Goal: Find specific page/section: Find specific page/section

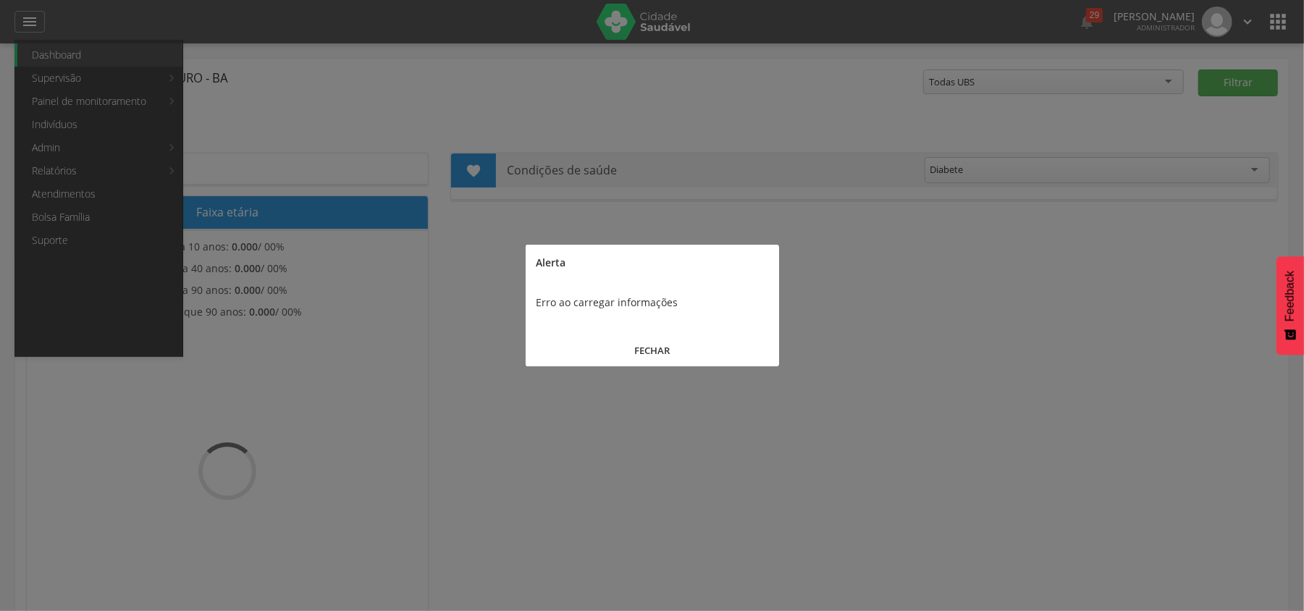
click at [658, 345] on button "FECHAR" at bounding box center [652, 350] width 253 height 31
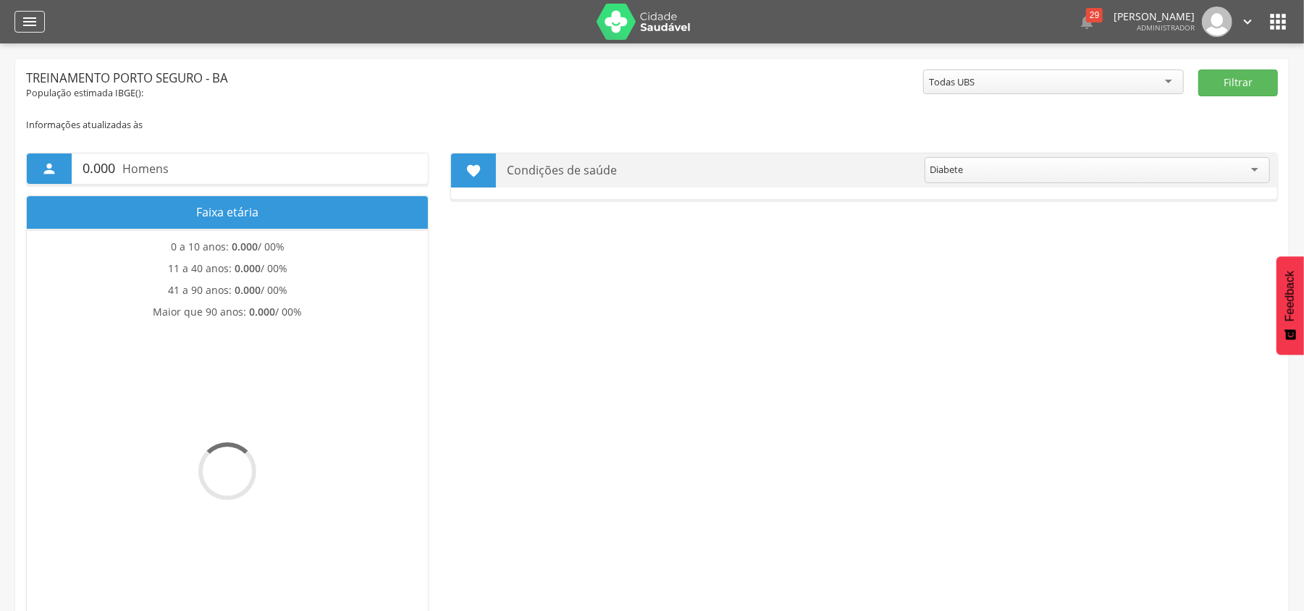
click at [33, 24] on icon "" at bounding box center [29, 21] width 17 height 17
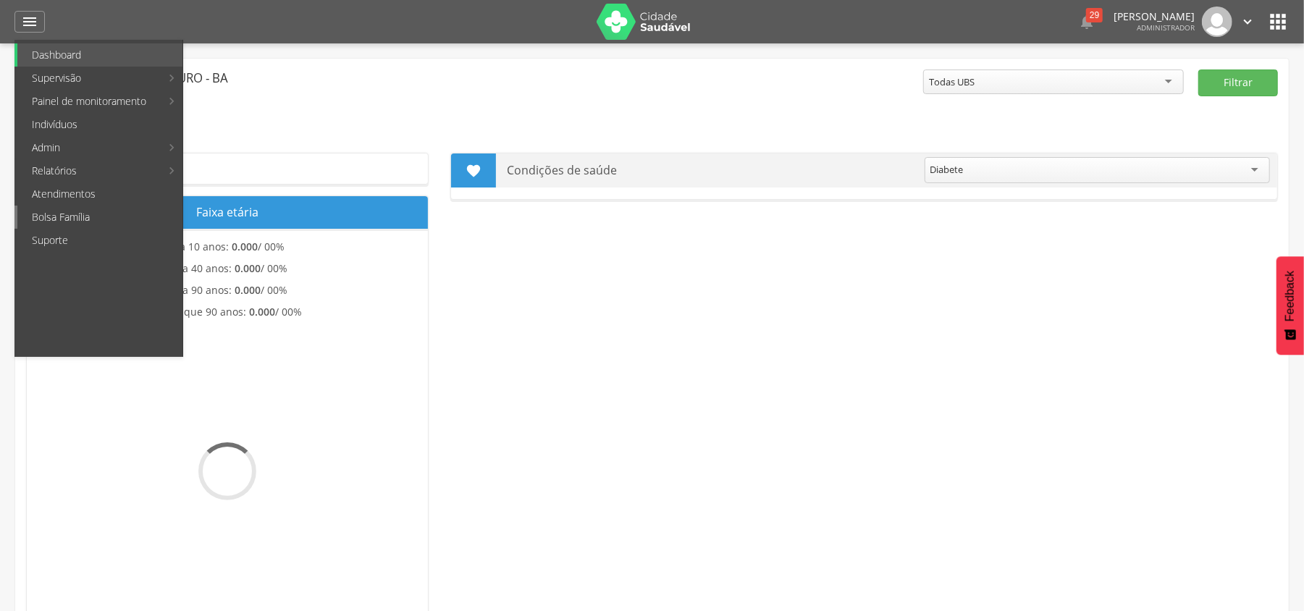
click at [67, 215] on link "Bolsa Família" at bounding box center [99, 217] width 165 height 23
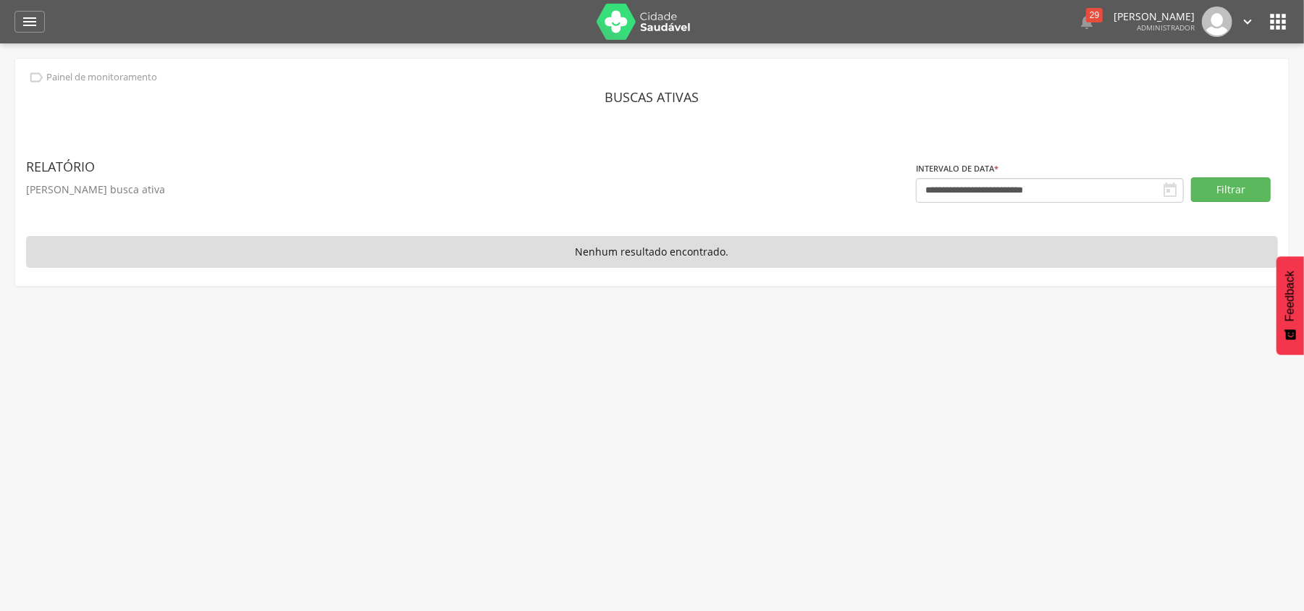
click at [35, 38] on div " Dashboard Supervisão Produtividade Mapa da cidade Mapa de cobertura Ranking A…" at bounding box center [651, 21] width 1275 height 43
click at [32, 23] on icon "" at bounding box center [29, 21] width 17 height 17
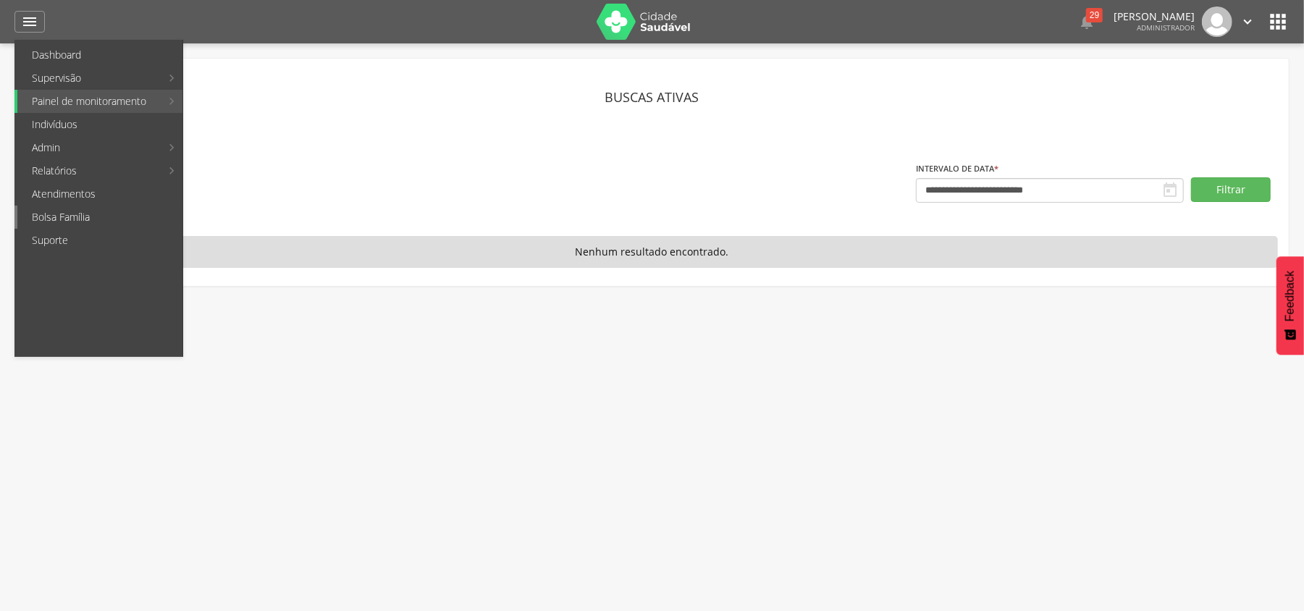
drag, startPoint x: 64, startPoint y: 223, endPoint x: 602, endPoint y: 253, distance: 539.4
click at [64, 223] on link "Bolsa Família" at bounding box center [99, 217] width 165 height 23
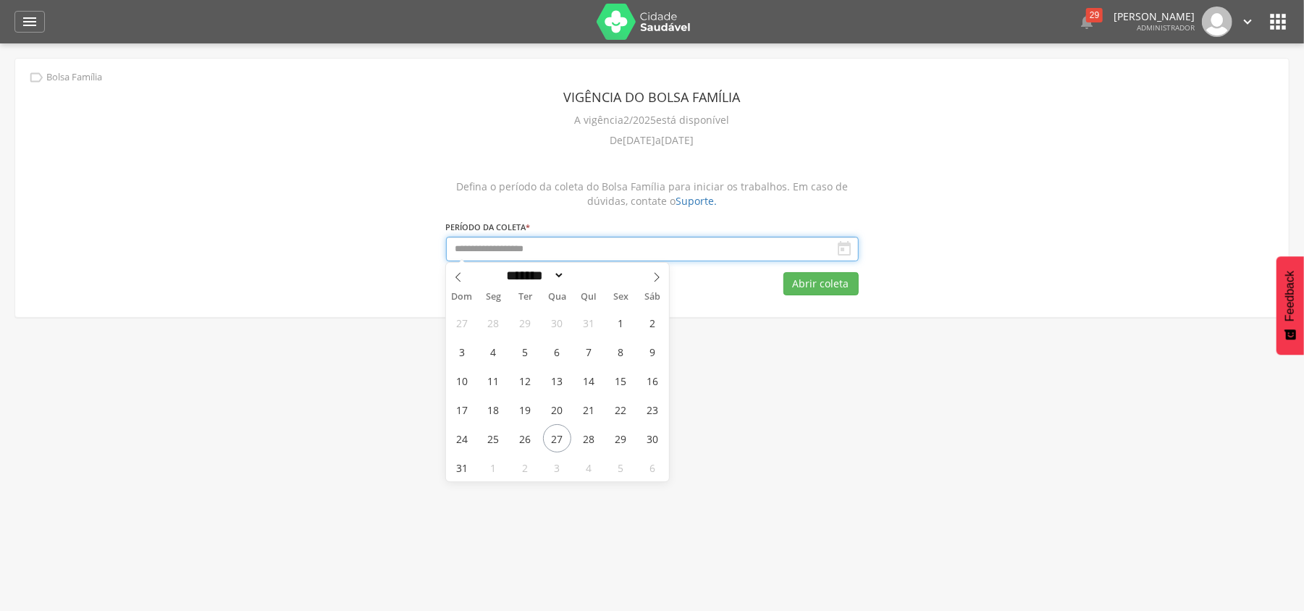
click at [597, 250] on input "text" at bounding box center [652, 249] width 413 height 25
click at [626, 182] on div "Defina o período da coleta do Bolsa Família para iniciar os trabalhos. Em caso …" at bounding box center [652, 194] width 413 height 29
click at [482, 255] on input "text" at bounding box center [652, 249] width 413 height 25
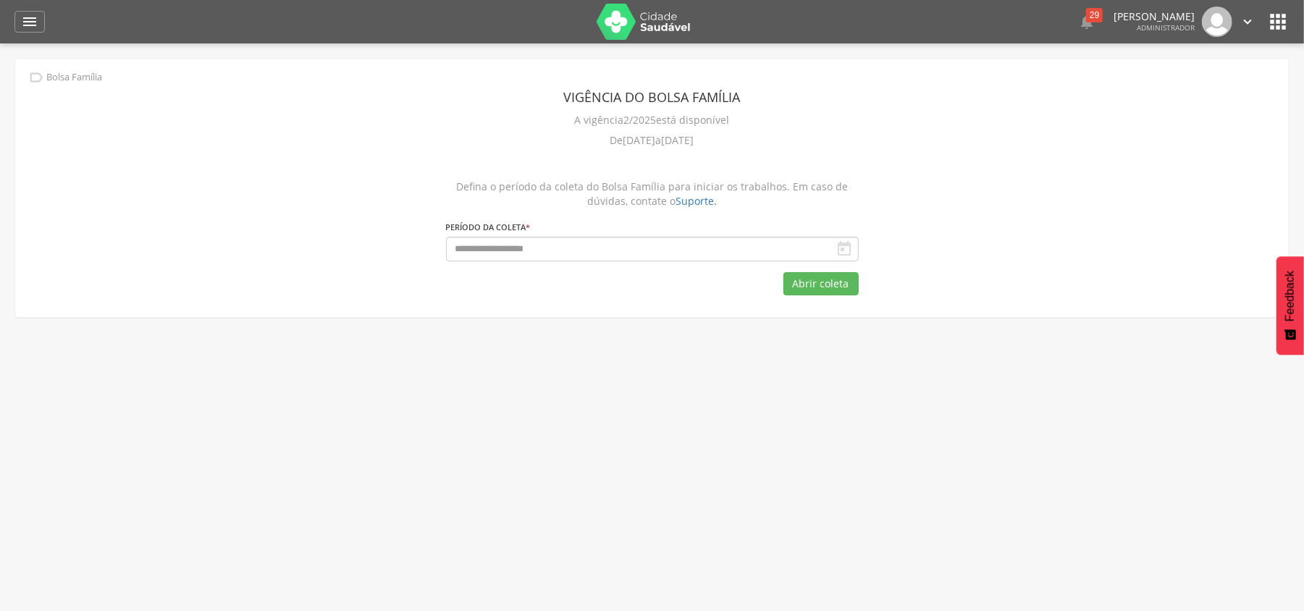
click at [256, 125] on div " Bolsa Família Vigência do Bolsa Família A vigência 2/2025 está disponível De …" at bounding box center [651, 188] width 1273 height 258
click at [30, 21] on icon "" at bounding box center [29, 21] width 17 height 17
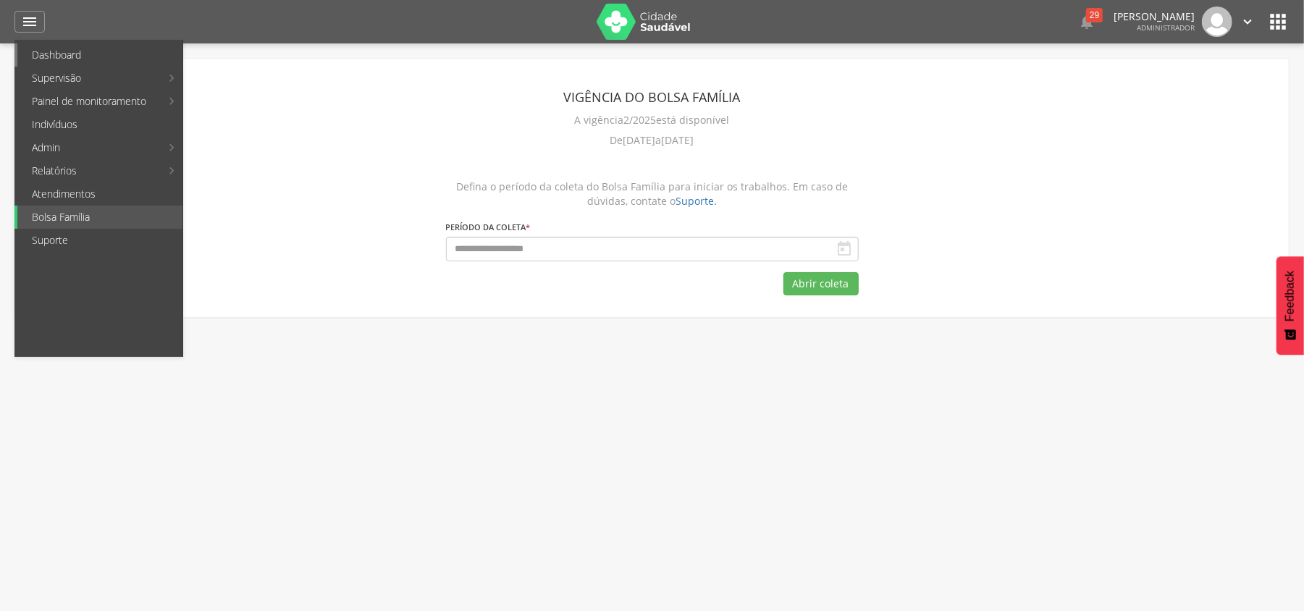
click at [56, 59] on link "Dashboard" at bounding box center [99, 54] width 165 height 23
